Goal: Task Accomplishment & Management: Use online tool/utility

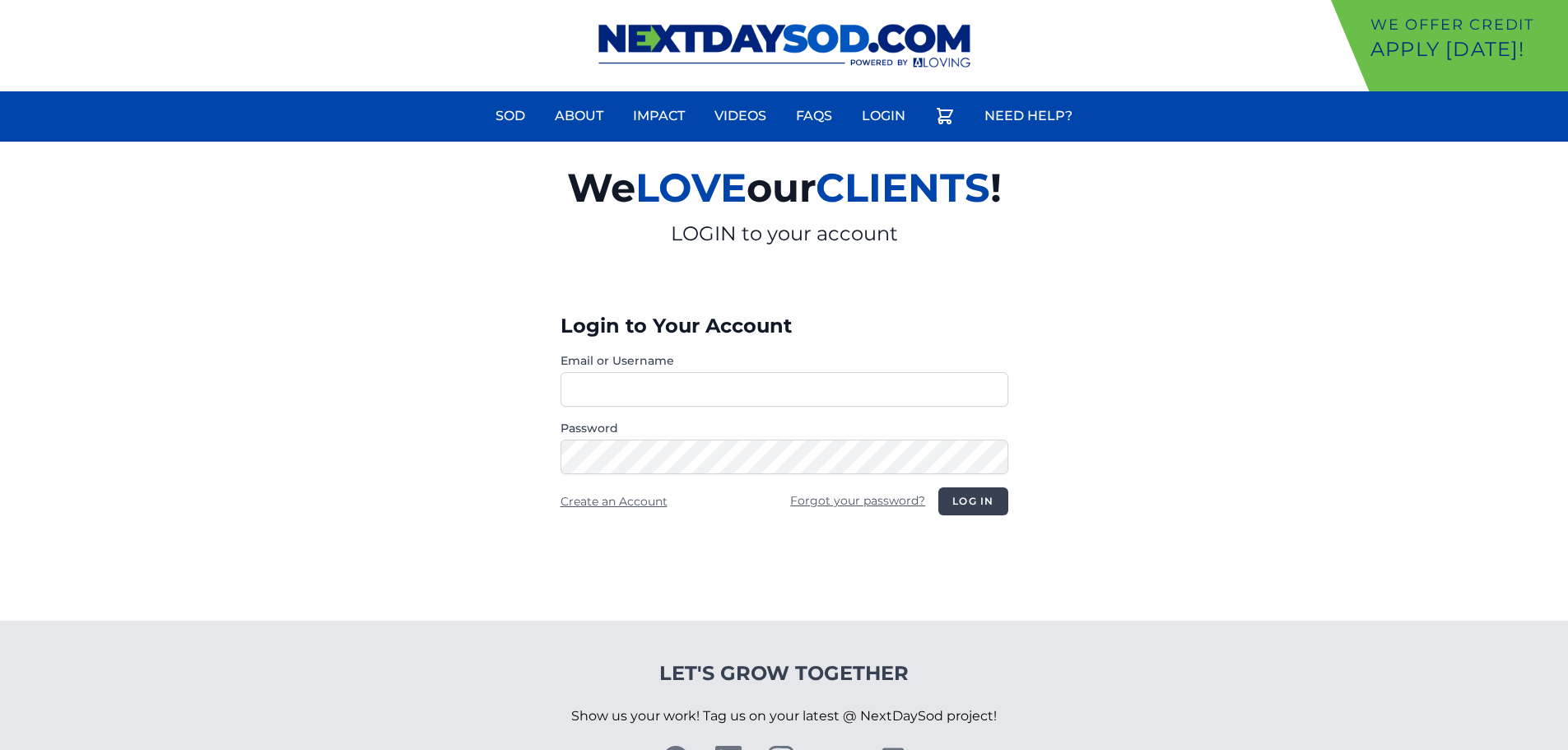
type input "**********"
click at [978, 495] on button "Log in" at bounding box center [972, 501] width 69 height 28
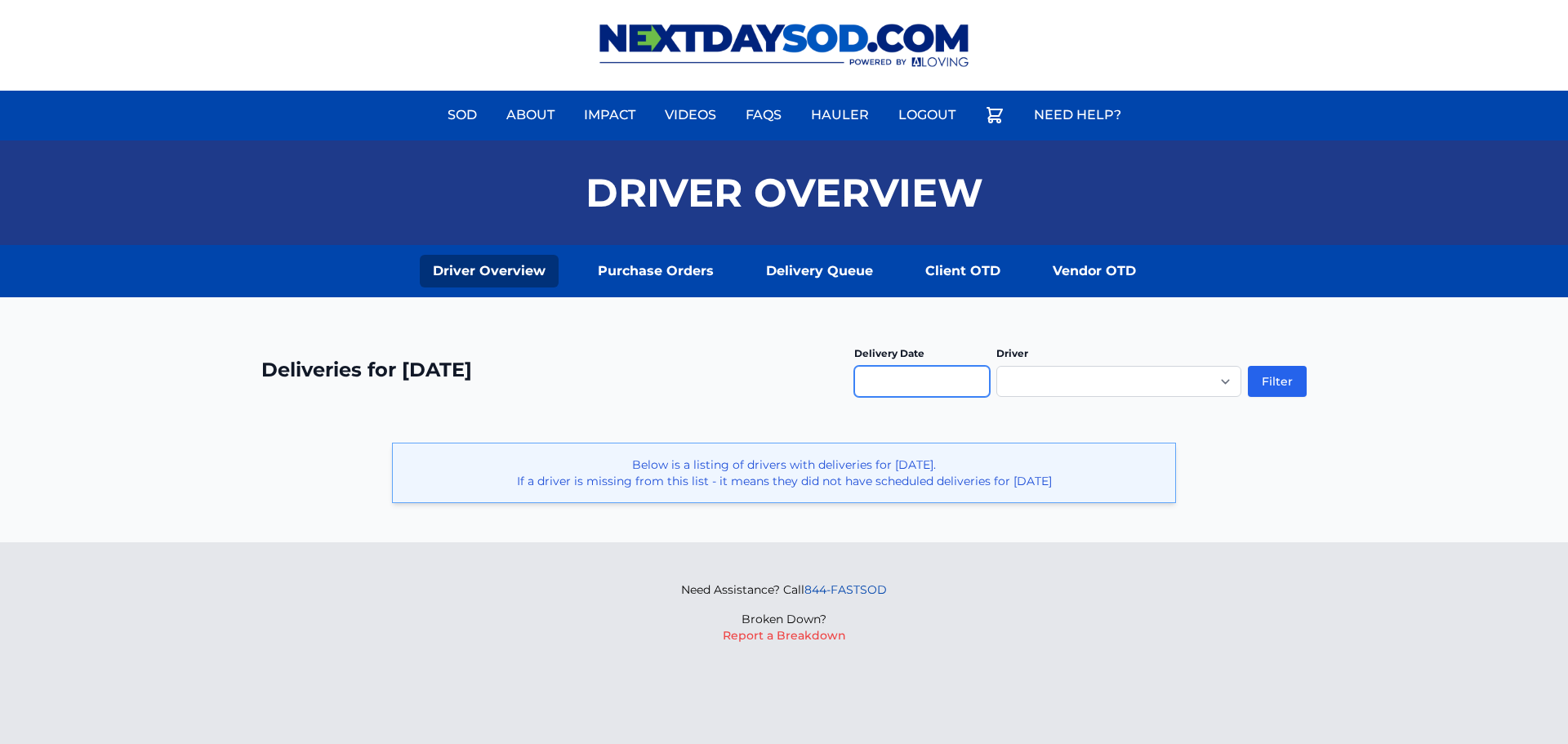
drag, startPoint x: 962, startPoint y: 381, endPoint x: 966, endPoint y: 393, distance: 12.6
click at [962, 381] on input "text" at bounding box center [921, 381] width 136 height 31
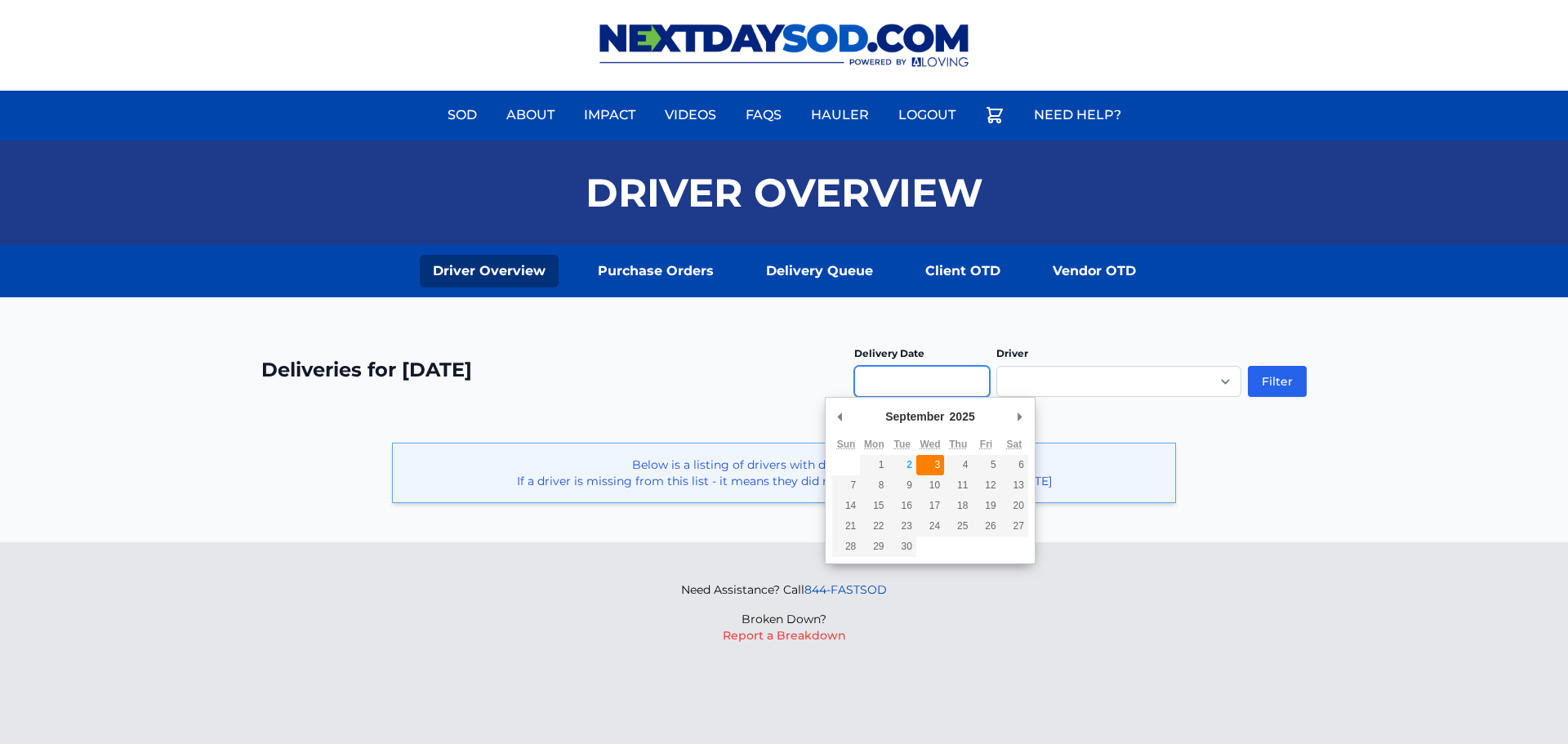
type input "**********"
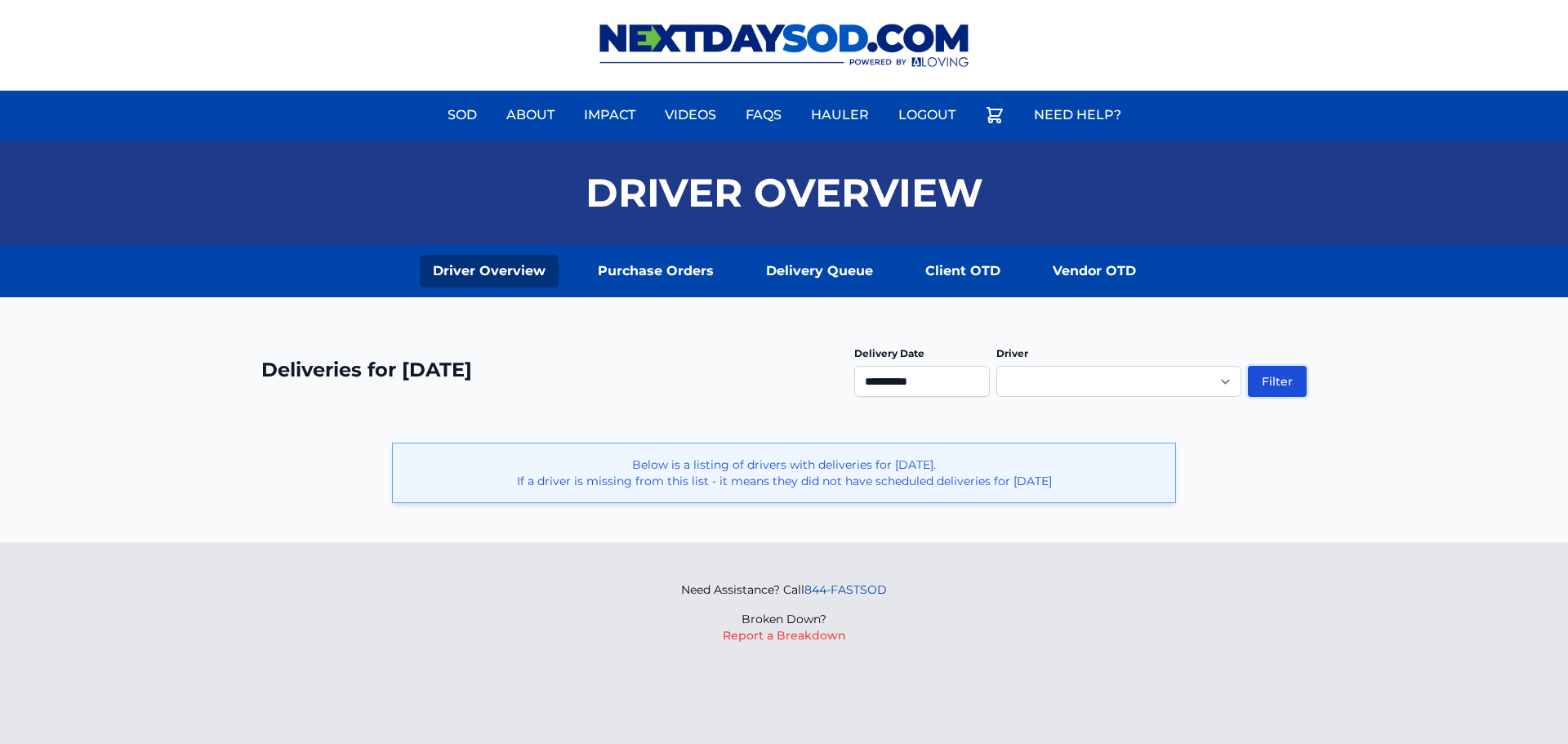
click at [1278, 379] on button "Filter" at bounding box center [1278, 381] width 59 height 31
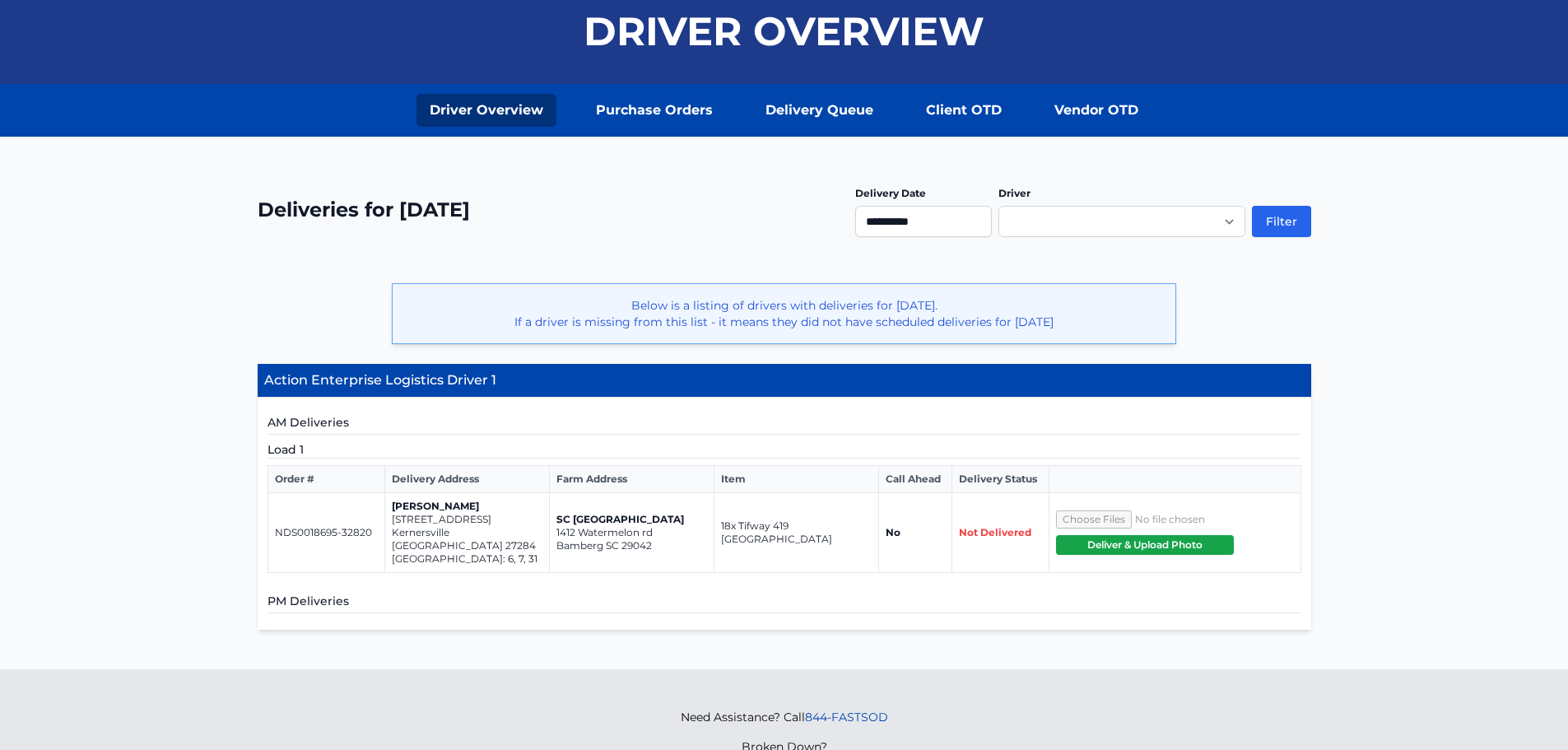
scroll to position [165, 0]
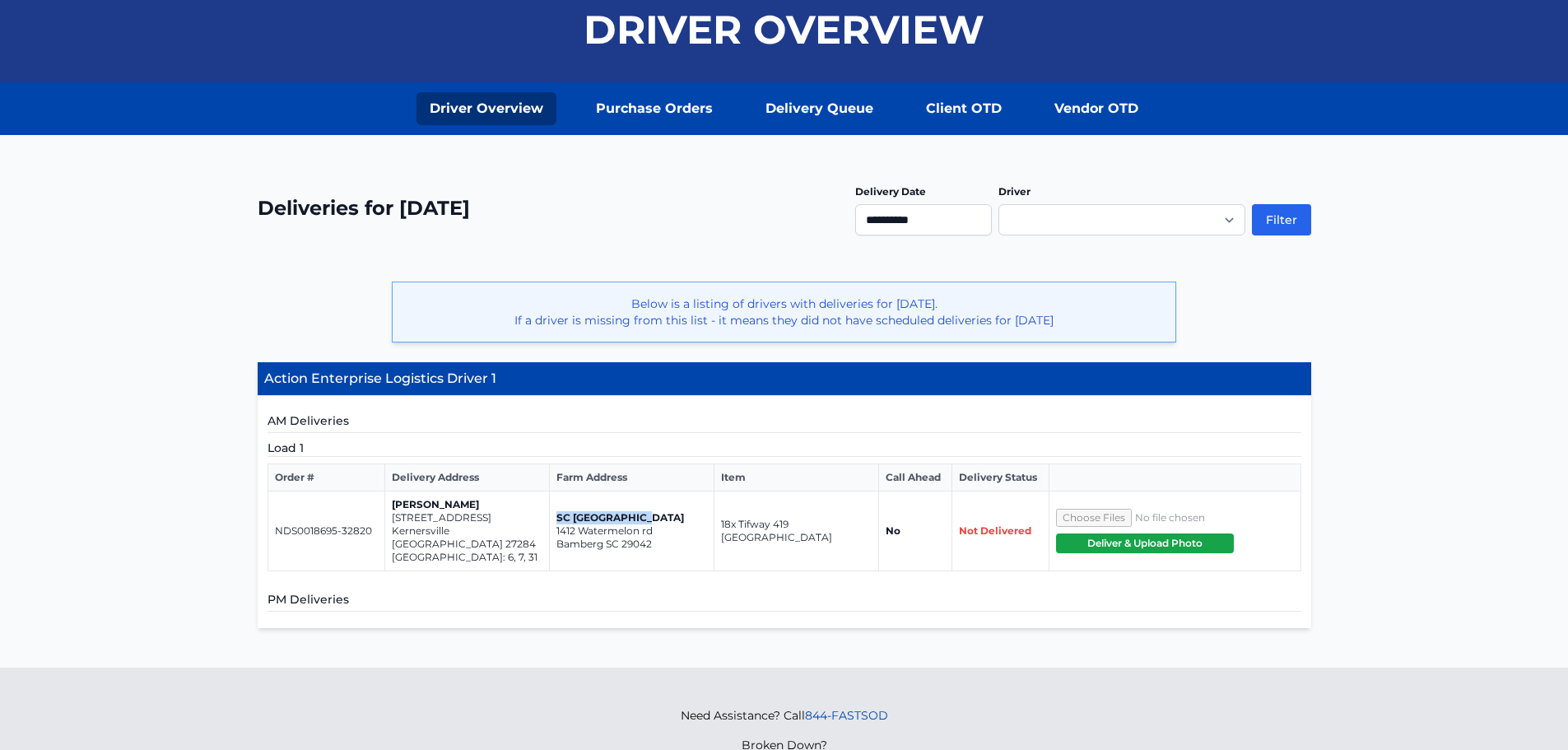
drag, startPoint x: 556, startPoint y: 511, endPoint x: 653, endPoint y: 506, distance: 97.1
click at [653, 511] on p "SC [GEOGRAPHIC_DATA]" at bounding box center [632, 517] width 151 height 13
drag, startPoint x: 557, startPoint y: 527, endPoint x: 651, endPoint y: 522, distance: 94.1
click at [651, 524] on p "1412 Watermelon rd" at bounding box center [632, 530] width 151 height 13
copy p "1412 Watermelon rd"
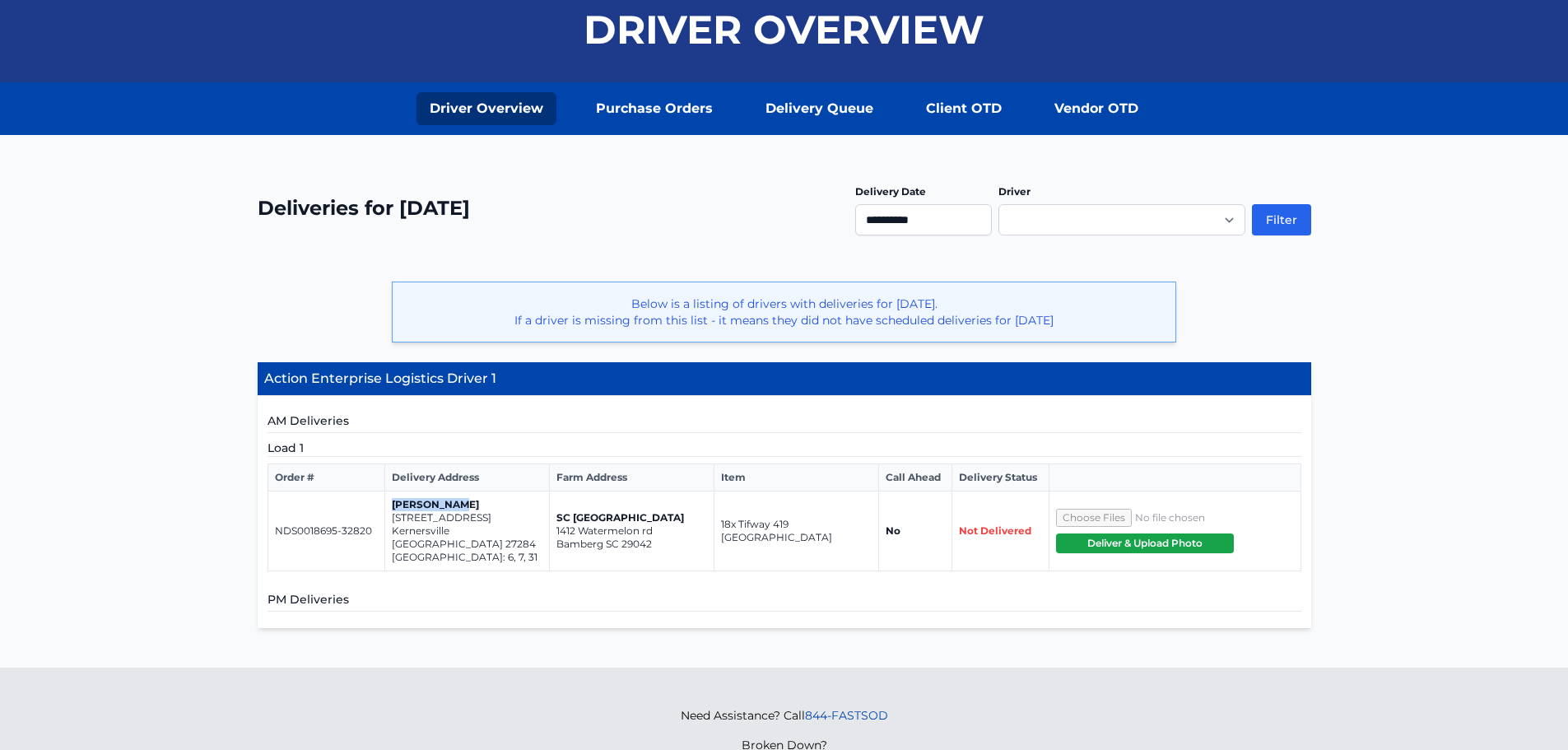
drag, startPoint x: 390, startPoint y: 503, endPoint x: 474, endPoint y: 506, distance: 84.1
click at [474, 506] on td "Jason Coble 2171 castle stobe court Kernersville NC 27284 Pisgah park Lot: 6, 7…" at bounding box center [467, 531] width 165 height 80
copy p "[PERSON_NAME]"
drag, startPoint x: 394, startPoint y: 520, endPoint x: 535, endPoint y: 514, distance: 141.1
click at [535, 514] on p "[STREET_ADDRESS]" at bounding box center [467, 517] width 151 height 13
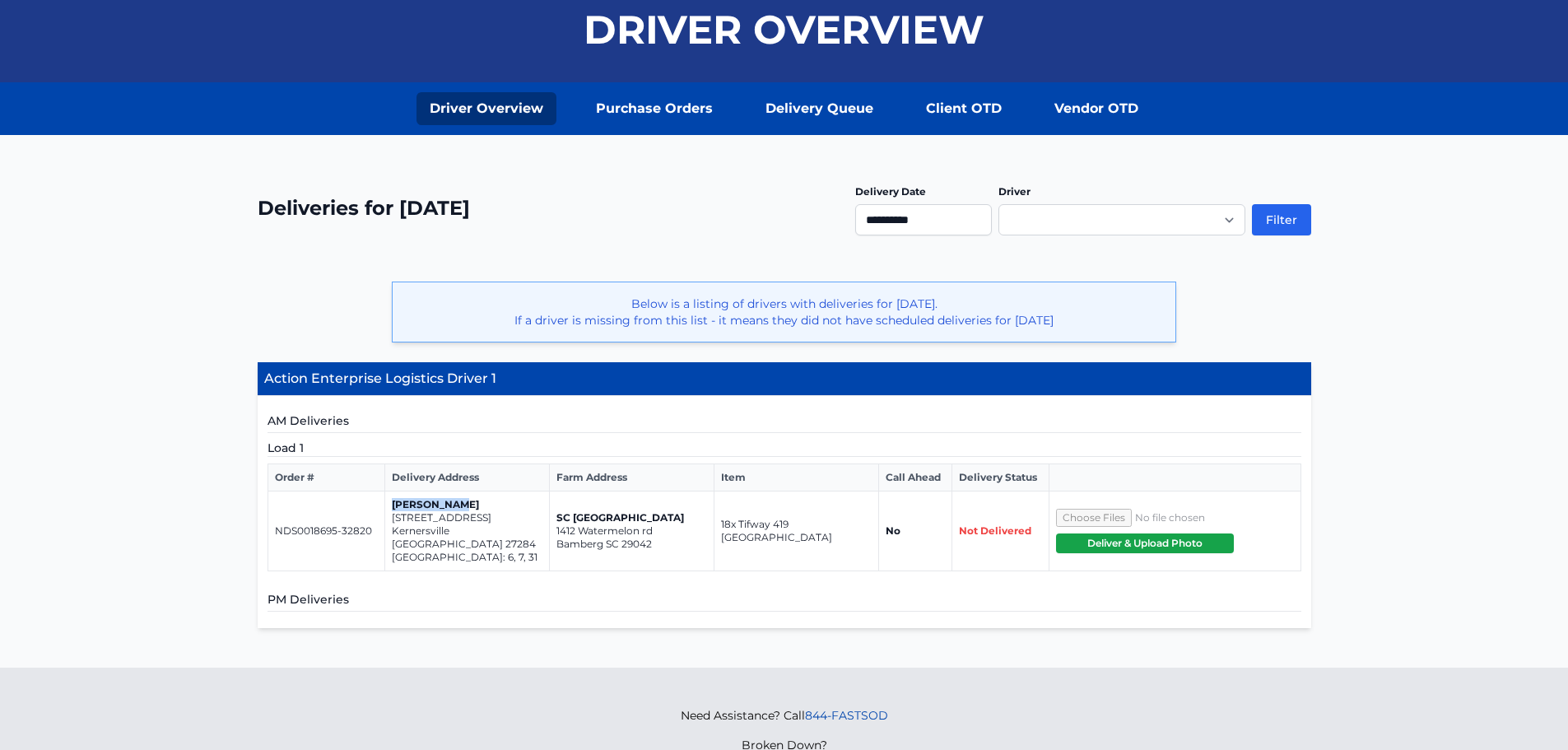
copy p "[STREET_ADDRESS]"
drag, startPoint x: 393, startPoint y: 547, endPoint x: 518, endPoint y: 548, distance: 125.0
click at [518, 551] on p "[GEOGRAPHIC_DATA]: 6, 7, 31" at bounding box center [467, 557] width 151 height 13
copy p "[GEOGRAPHIC_DATA]: 6, 7, 31"
drag, startPoint x: 276, startPoint y: 524, endPoint x: 369, endPoint y: 526, distance: 93.0
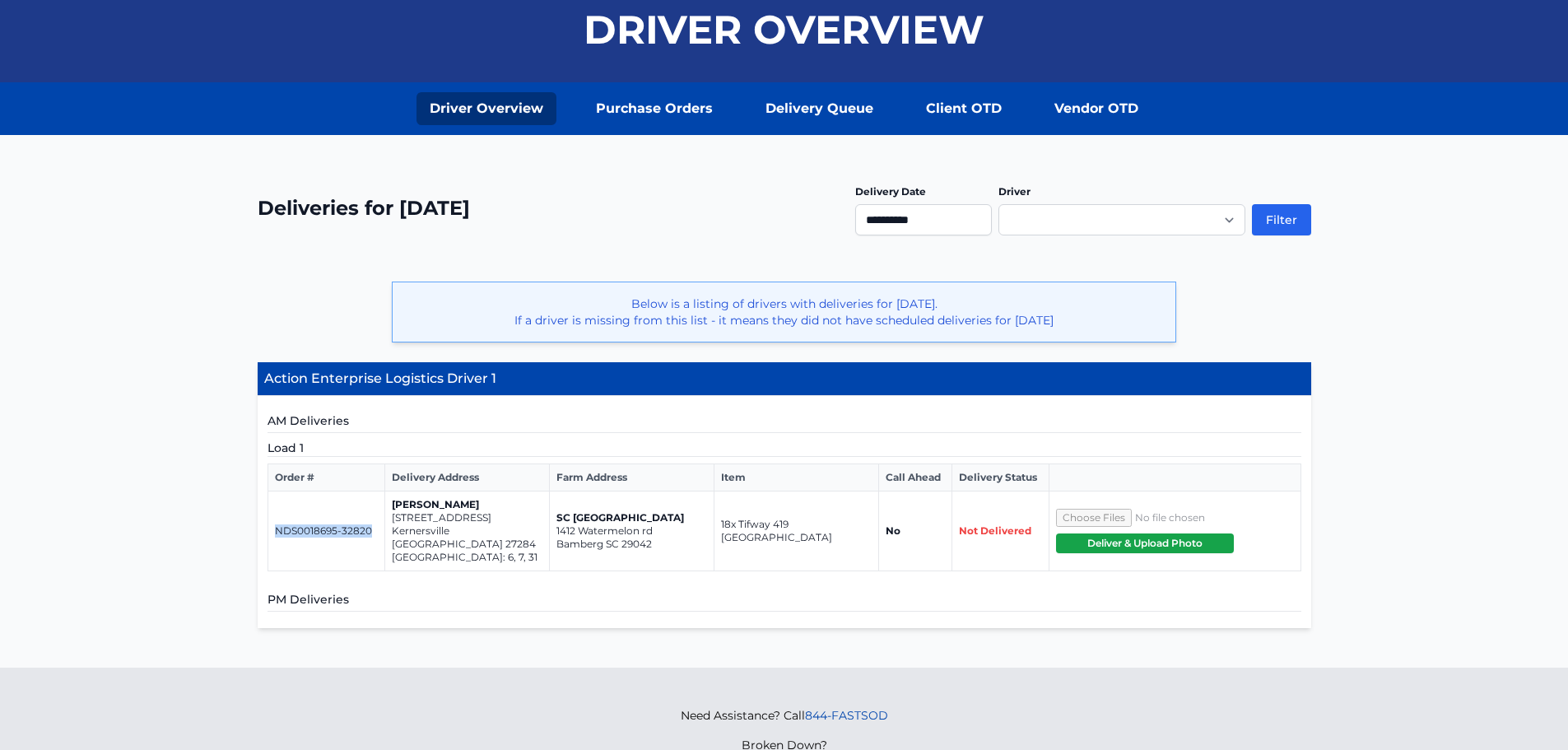
click at [369, 526] on p "NDS0018695-32820" at bounding box center [327, 530] width 104 height 13
copy p "NDS0018695-32820"
drag, startPoint x: 718, startPoint y: 527, endPoint x: 835, endPoint y: 530, distance: 117.0
click at [835, 530] on td "18x Tifway 419 Bermuda" at bounding box center [796, 531] width 165 height 80
copy td "18x Tifway 419 Bermuda"
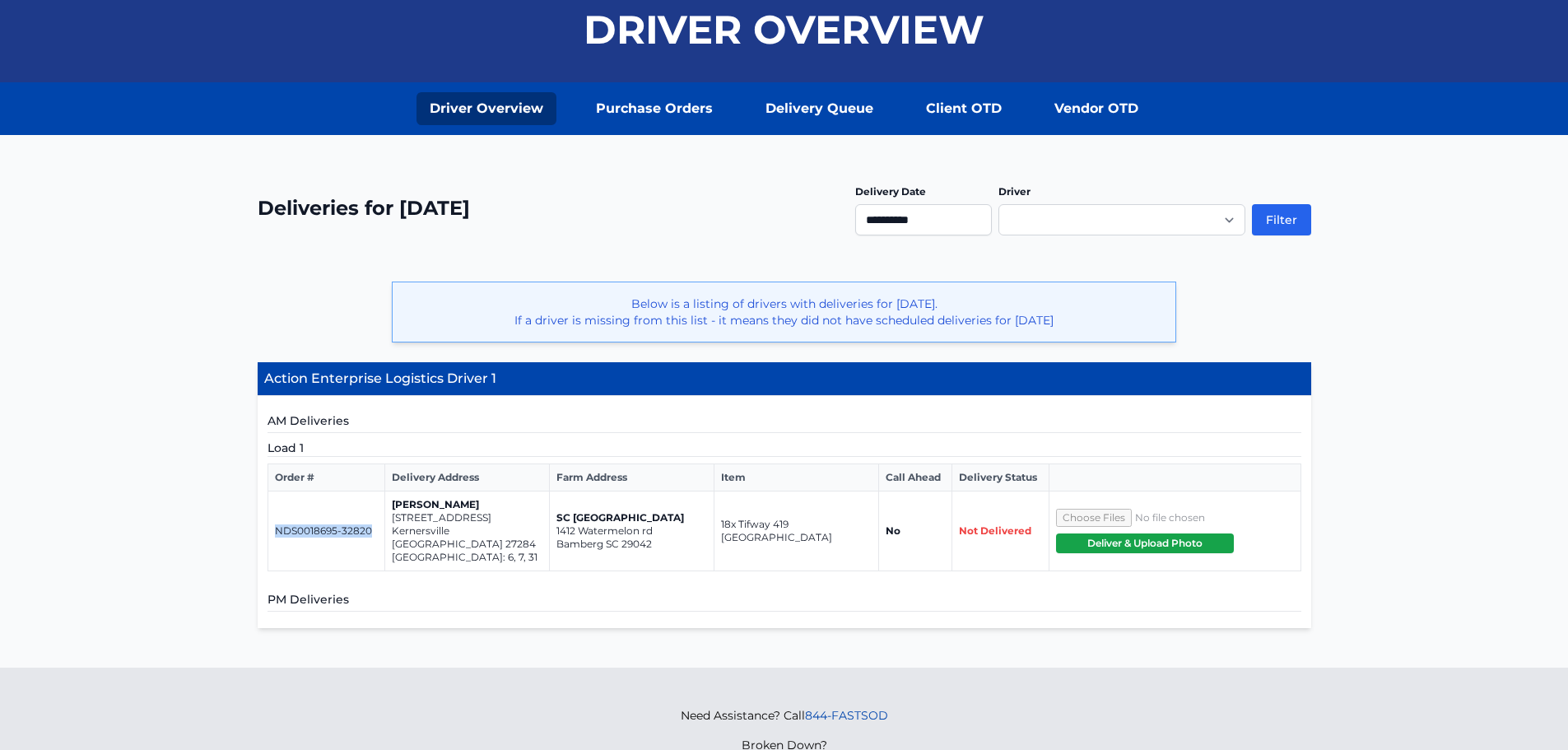
drag, startPoint x: 276, startPoint y: 529, endPoint x: 382, endPoint y: 529, distance: 106.0
click at [382, 529] on td "NDS0018695-32820" at bounding box center [326, 531] width 118 height 80
copy p "NDS0018695-32820"
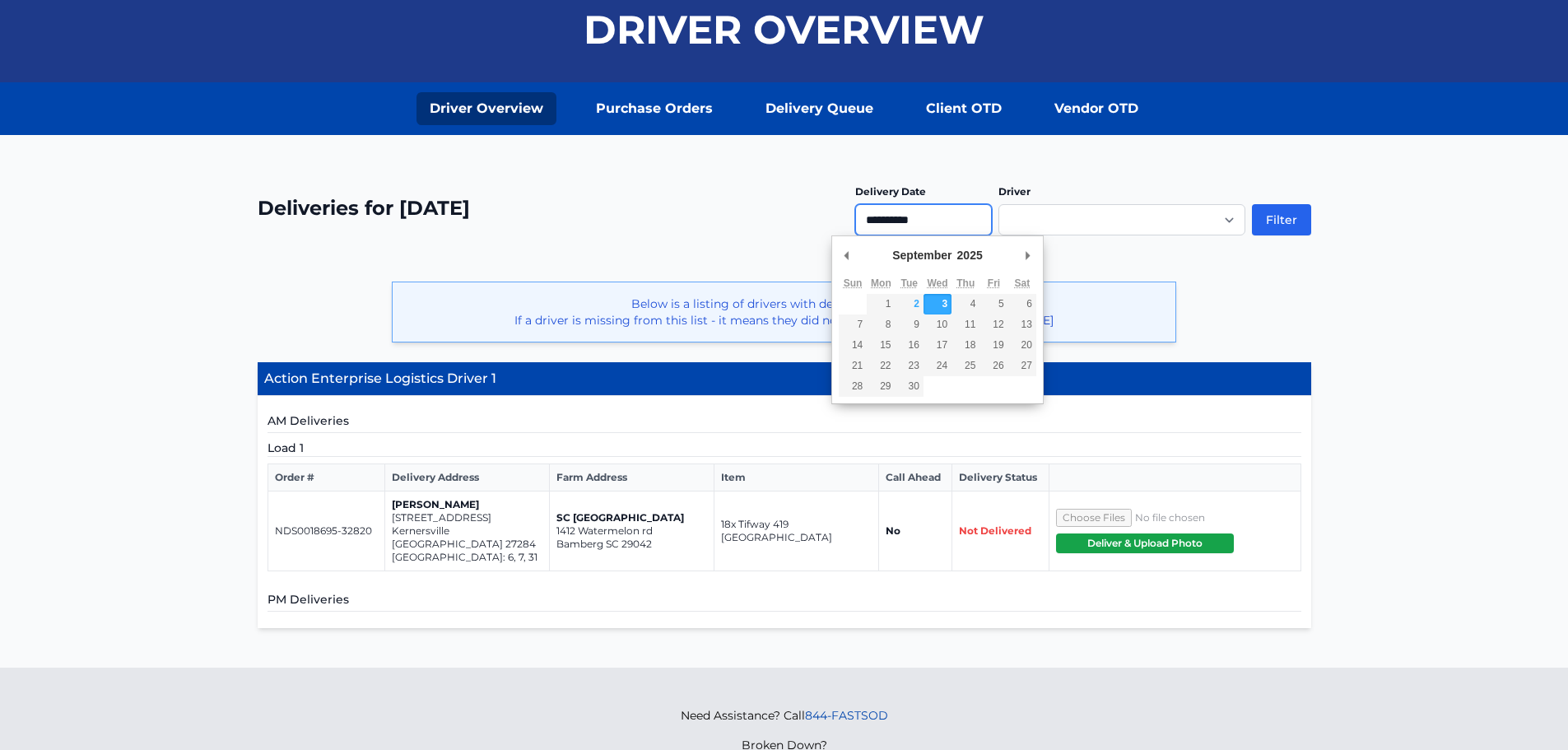
click at [902, 216] on input "**********" at bounding box center [923, 220] width 137 height 31
click at [1297, 211] on button "Filter" at bounding box center [1281, 220] width 59 height 31
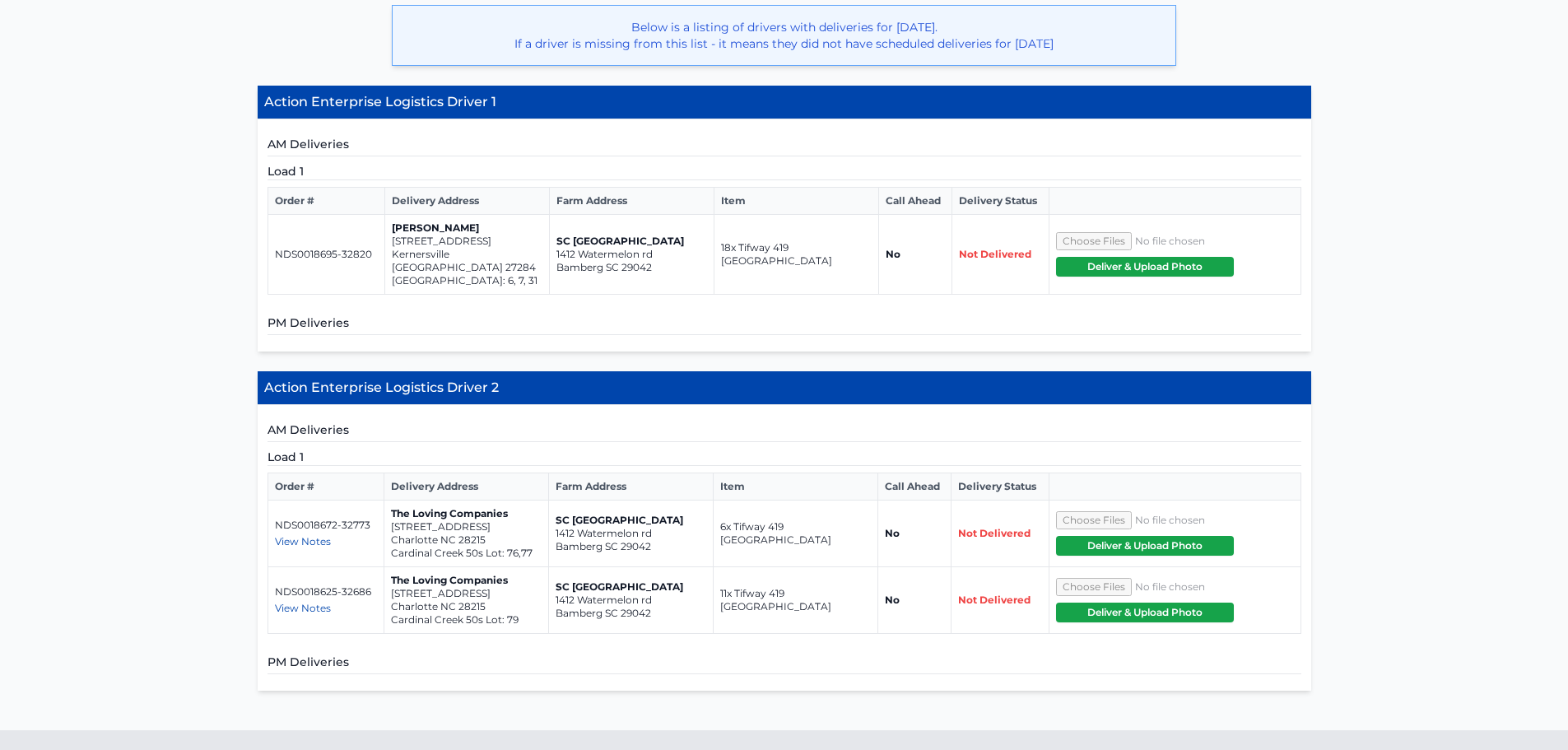
scroll to position [494, 0]
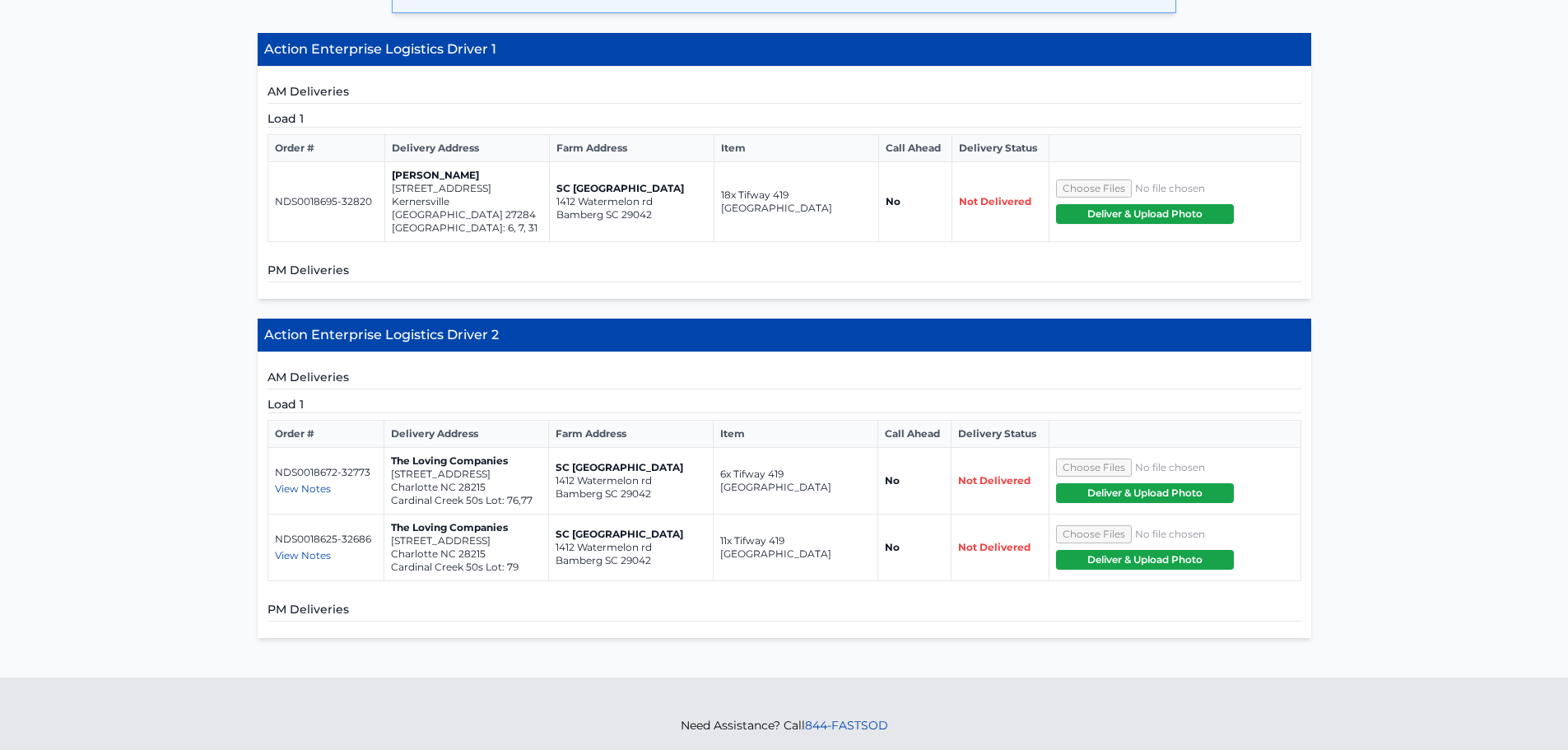
drag, startPoint x: 391, startPoint y: 526, endPoint x: 526, endPoint y: 527, distance: 135.0
click at [526, 534] on p "[STREET_ADDRESS]" at bounding box center [466, 540] width 151 height 13
copy p "[STREET_ADDRESS]"
drag, startPoint x: 392, startPoint y: 551, endPoint x: 526, endPoint y: 562, distance: 134.5
click at [526, 562] on td "The Loving Companies [STREET_ADDRESS] 50s Lot: 79" at bounding box center [466, 547] width 165 height 67
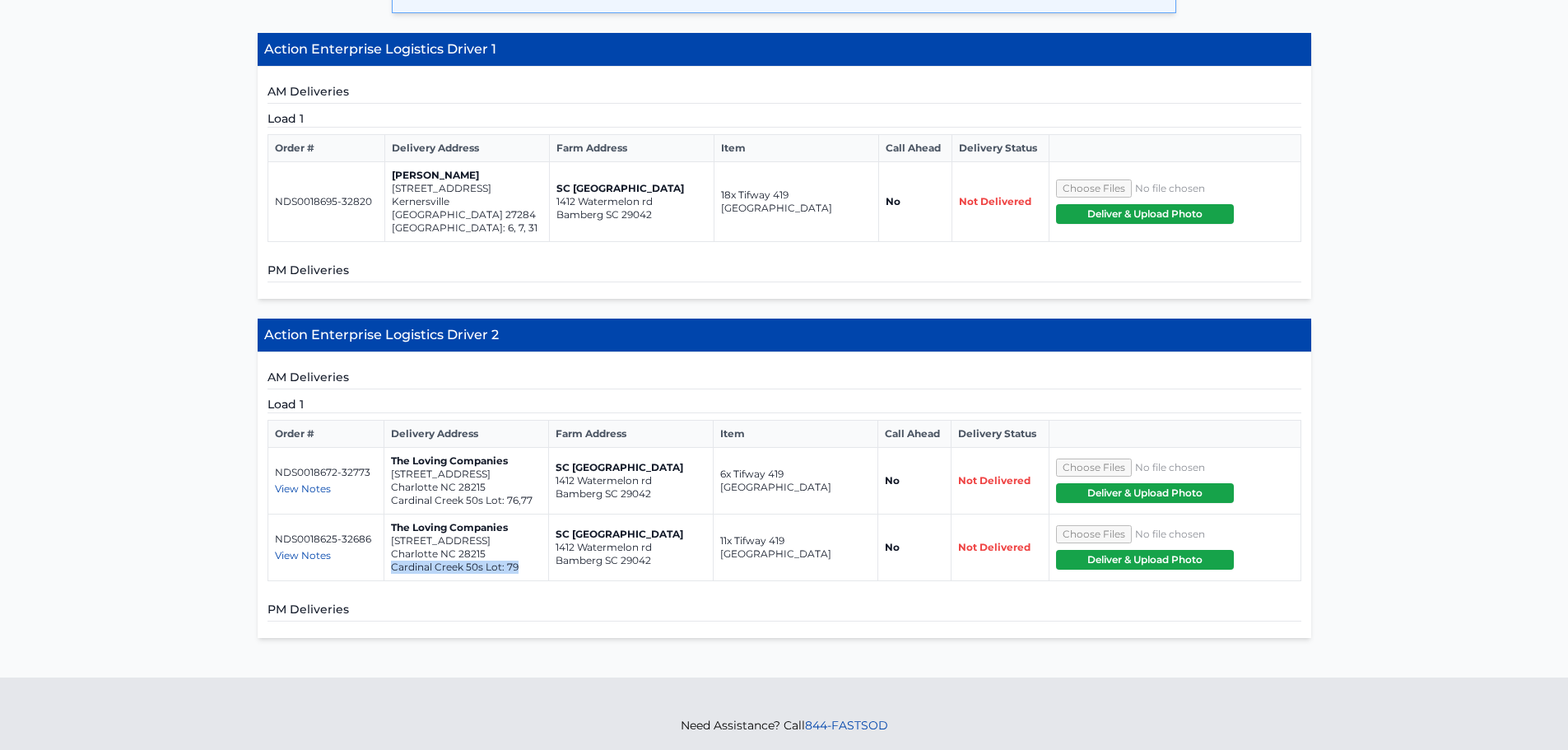
copy p "Cardinal Creek 50s Lot: 79"
drag, startPoint x: 392, startPoint y: 465, endPoint x: 548, endPoint y: 461, distance: 156.1
click at [548, 461] on tr "NDS0018672-32773 View Notes Josh - 803-412-4977 The Loving Companies 11124 Card…" at bounding box center [784, 481] width 1033 height 67
copy tr "11124 Cardinal Creek Avenue Charlotte NC 28215 Cardinal Creek 50s Lot: 76,77"
click at [481, 468] on p "11124 Cardinal Creek Avenue" at bounding box center [466, 474] width 151 height 13
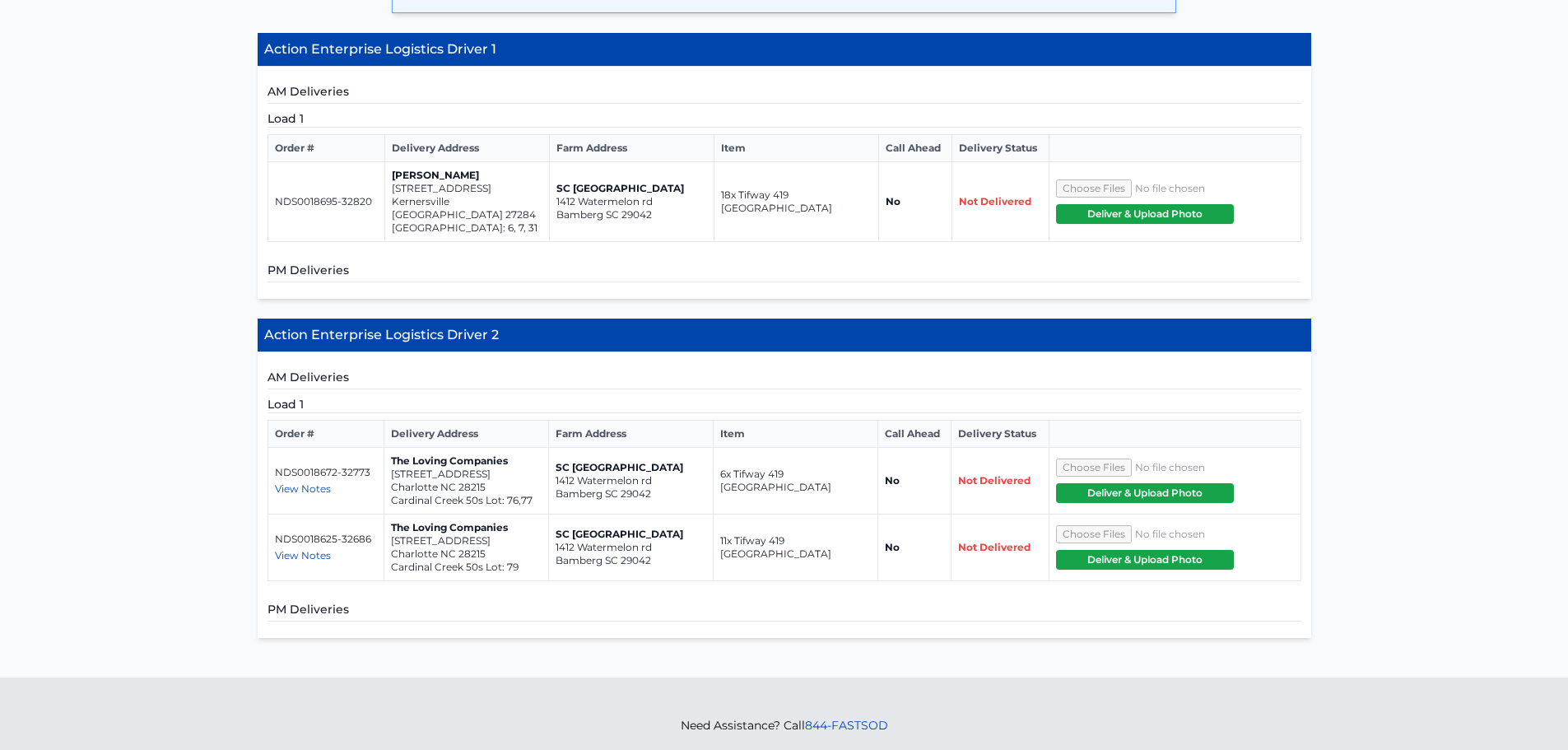
drag, startPoint x: 390, startPoint y: 462, endPoint x: 531, endPoint y: 465, distance: 141.0
click at [531, 468] on p "11124 Cardinal Creek Avenue" at bounding box center [466, 474] width 151 height 13
copy p "11124 Cardinal Creek Avenue"
drag, startPoint x: 388, startPoint y: 490, endPoint x: 554, endPoint y: 495, distance: 166.1
click at [554, 495] on tr "NDS0018672-32773 View Notes Josh - 803-412-4977 The Loving Companies 11124 Card…" at bounding box center [784, 481] width 1033 height 67
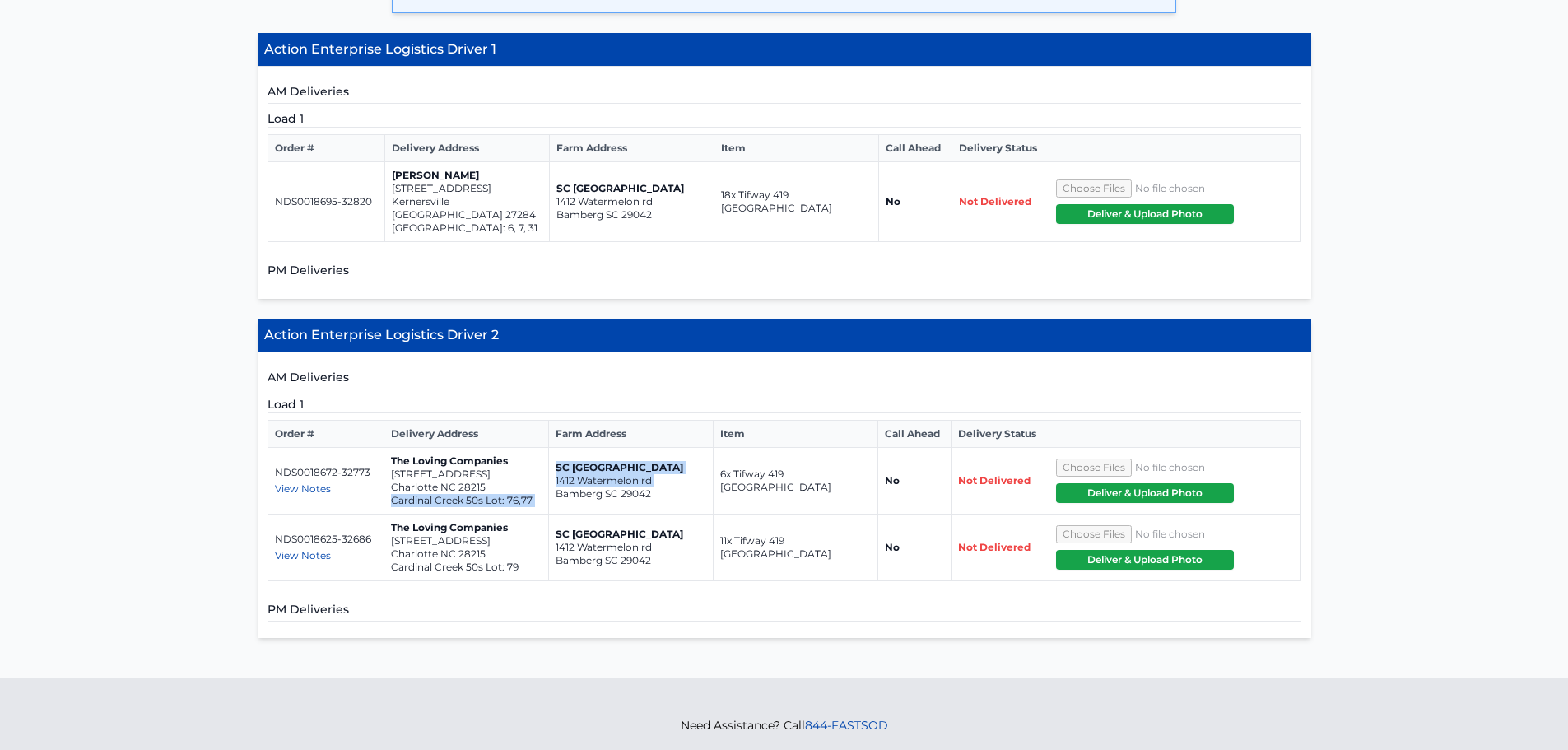
click at [524, 494] on p "Cardinal Creek 50s Lot: 76,77" at bounding box center [466, 500] width 151 height 13
drag, startPoint x: 390, startPoint y: 484, endPoint x: 536, endPoint y: 494, distance: 146.3
click at [536, 494] on p "Cardinal Creek 50s Lot: 76,77" at bounding box center [466, 500] width 151 height 13
copy p "Cardinal Creek 50s Lot: 76,77"
drag, startPoint x: 274, startPoint y: 458, endPoint x: 369, endPoint y: 462, distance: 95.1
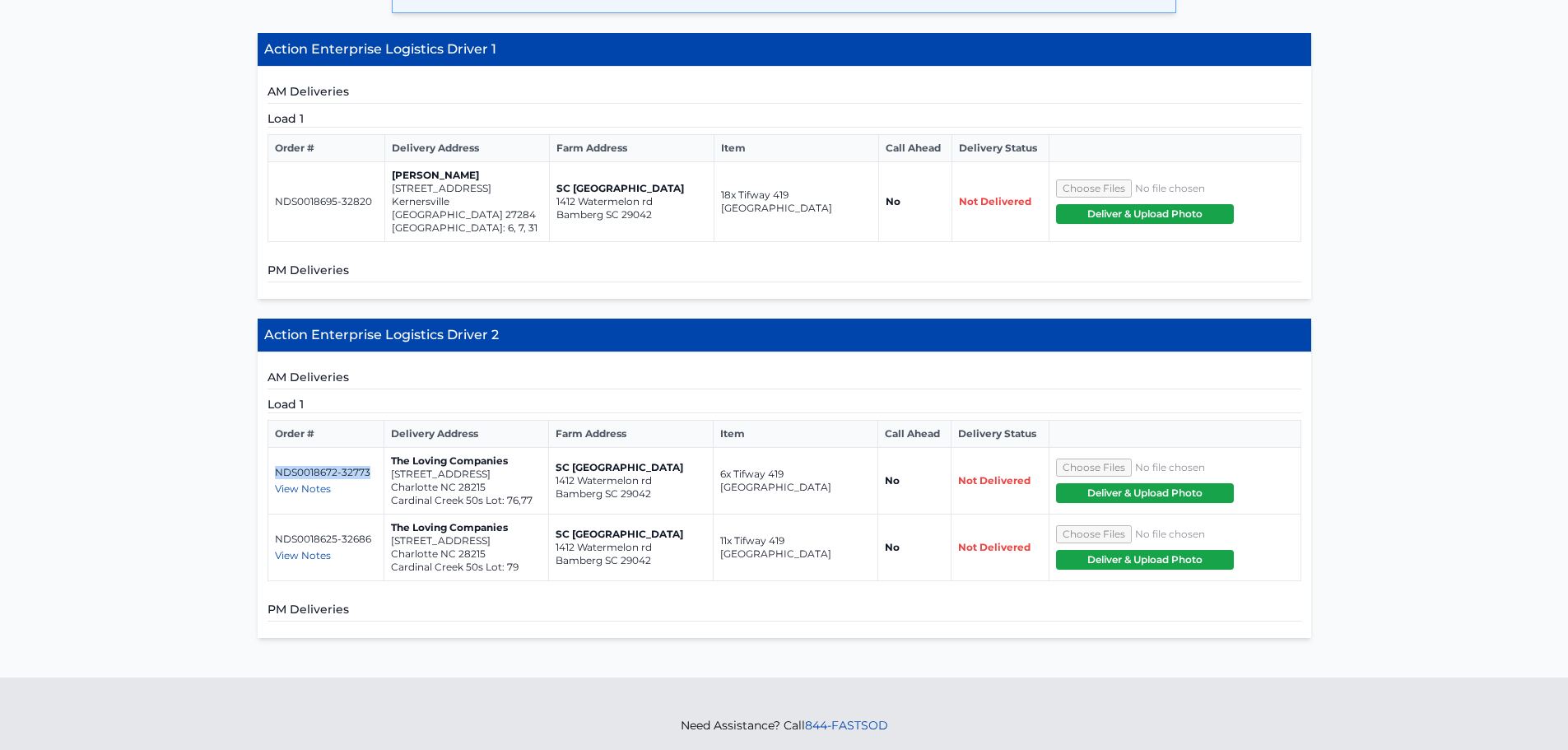
click at [369, 462] on td "NDS0018672-32773 View Notes Josh - 803-412-4977" at bounding box center [326, 481] width 117 height 67
copy p "NDS0018672-32773"
drag, startPoint x: 276, startPoint y: 527, endPoint x: 1245, endPoint y: 460, distance: 971.3
click at [369, 532] on p "NDS0018625-32686" at bounding box center [327, 538] width 103 height 13
copy p "NDS0018625-32686"
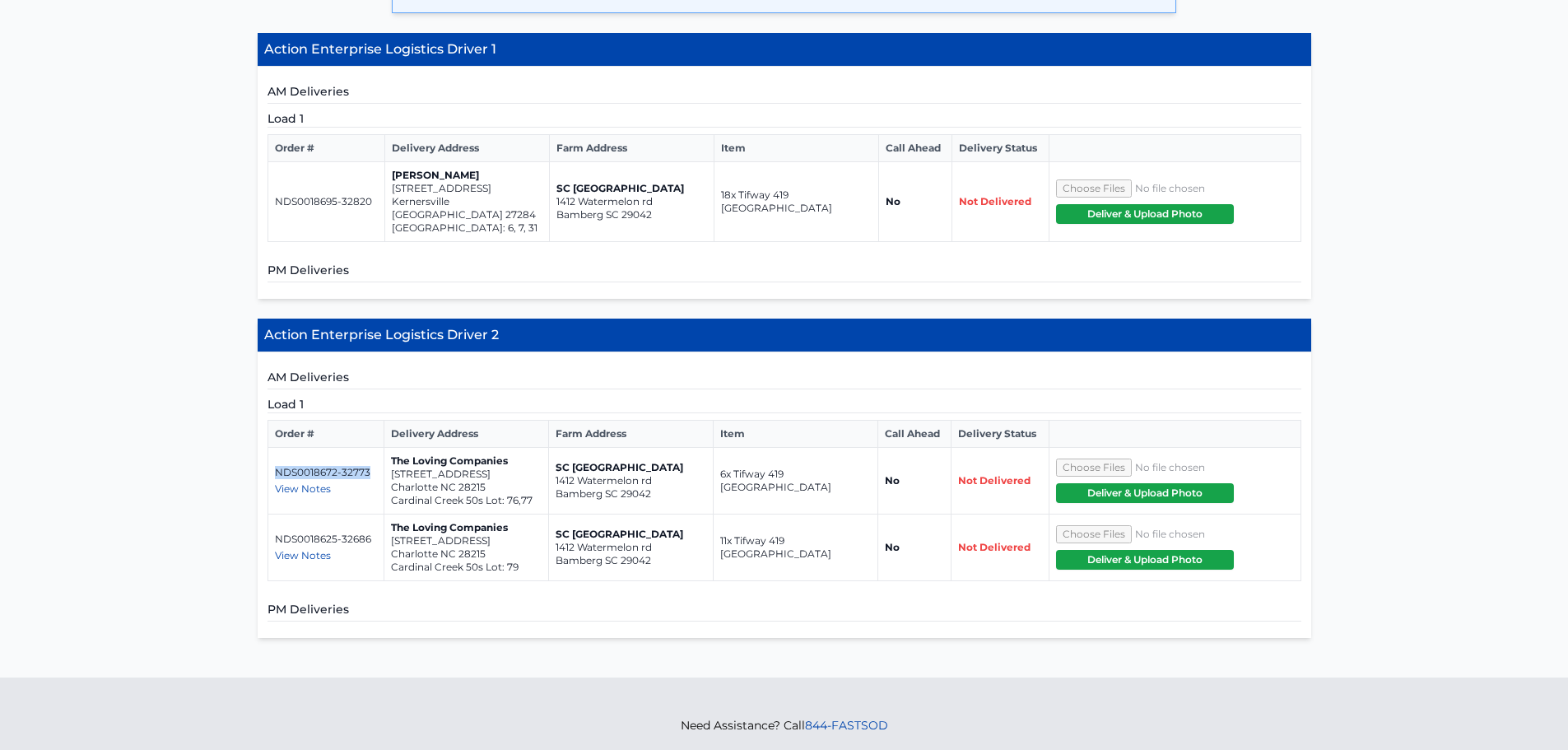
drag, startPoint x: 274, startPoint y: 458, endPoint x: 367, endPoint y: 458, distance: 93.0
click at [367, 458] on td "NDS0018672-32773 View Notes Josh - 803-412-4977" at bounding box center [326, 481] width 117 height 67
copy p "NDS0018672-32773"
